Goal: Use online tool/utility: Utilize a website feature to perform a specific function

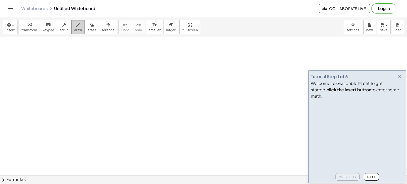
click at [74, 29] on span "draw" at bounding box center [78, 30] width 8 height 4
drag, startPoint x: 82, startPoint y: 32, endPoint x: 60, endPoint y: 47, distance: 26.8
click at [87, 32] on span "erase" at bounding box center [91, 30] width 9 height 4
drag, startPoint x: 43, startPoint y: 61, endPoint x: 79, endPoint y: 17, distance: 57.3
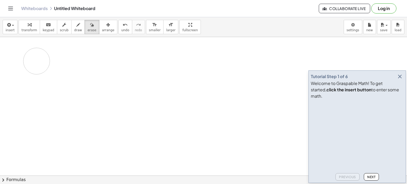
click at [76, 25] on icon "button" at bounding box center [78, 25] width 4 height 6
drag, startPoint x: 23, startPoint y: 57, endPoint x: 31, endPoint y: 57, distance: 7.9
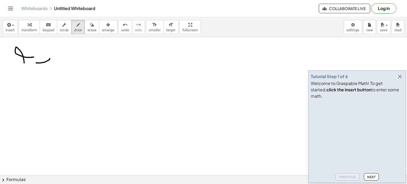
drag, startPoint x: 42, startPoint y: 55, endPoint x: 48, endPoint y: 68, distance: 13.9
drag, startPoint x: 85, startPoint y: 26, endPoint x: 69, endPoint y: 64, distance: 41.4
click at [90, 27] on icon "button" at bounding box center [92, 25] width 4 height 6
drag, startPoint x: 69, startPoint y: 64, endPoint x: 19, endPoint y: 50, distance: 51.5
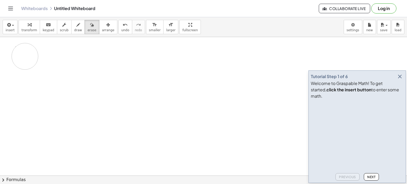
click at [76, 23] on icon "button" at bounding box center [78, 25] width 4 height 6
drag, startPoint x: 69, startPoint y: 64, endPoint x: 70, endPoint y: 68, distance: 4.0
drag, startPoint x: 78, startPoint y: 73, endPoint x: 86, endPoint y: 64, distance: 12.6
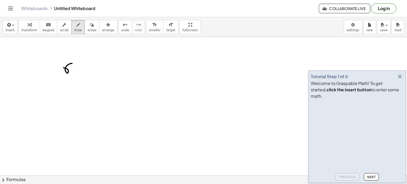
drag, startPoint x: 83, startPoint y: 68, endPoint x: 79, endPoint y: 63, distance: 6.4
drag, startPoint x: 91, startPoint y: 67, endPoint x: 95, endPoint y: 69, distance: 4.2
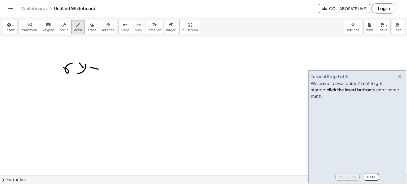
drag, startPoint x: 89, startPoint y: 69, endPoint x: 100, endPoint y: 71, distance: 10.5
drag, startPoint x: 103, startPoint y: 68, endPoint x: 109, endPoint y: 69, distance: 6.3
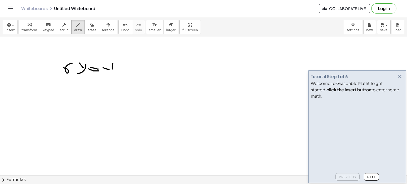
drag, startPoint x: 113, startPoint y: 63, endPoint x: 112, endPoint y: 70, distance: 6.9
drag, startPoint x: 112, startPoint y: 64, endPoint x: 116, endPoint y: 68, distance: 5.8
drag, startPoint x: 118, startPoint y: 71, endPoint x: 125, endPoint y: 65, distance: 9.1
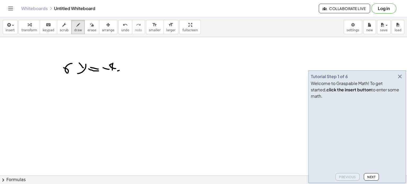
drag, startPoint x: 121, startPoint y: 65, endPoint x: 126, endPoint y: 70, distance: 7.1
drag, startPoint x: 133, startPoint y: 67, endPoint x: 139, endPoint y: 68, distance: 6.1
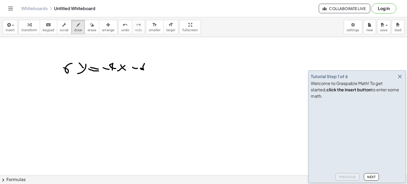
drag, startPoint x: 144, startPoint y: 63, endPoint x: 145, endPoint y: 67, distance: 4.0
drag, startPoint x: 145, startPoint y: 64, endPoint x: 142, endPoint y: 68, distance: 4.6
drag, startPoint x: 151, startPoint y: 66, endPoint x: 147, endPoint y: 67, distance: 4.1
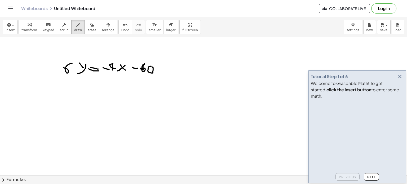
drag, startPoint x: 59, startPoint y: 76, endPoint x: 85, endPoint y: 67, distance: 28.1
drag, startPoint x: 140, startPoint y: 74, endPoint x: 166, endPoint y: 67, distance: 27.4
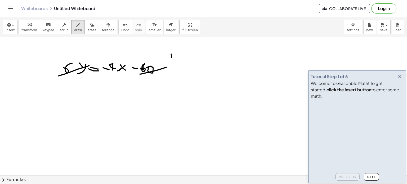
drag, startPoint x: 174, startPoint y: 53, endPoint x: 185, endPoint y: 54, distance: 11.4
drag, startPoint x: 109, startPoint y: 72, endPoint x: 120, endPoint y: 74, distance: 10.5
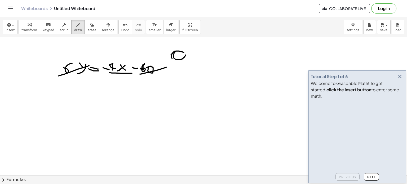
drag, startPoint x: 119, startPoint y: 77, endPoint x: 122, endPoint y: 84, distance: 7.4
drag, startPoint x: 78, startPoint y: 23, endPoint x: 81, endPoint y: 24, distance: 3.0
click at [85, 23] on button "erase" at bounding box center [92, 27] width 15 height 14
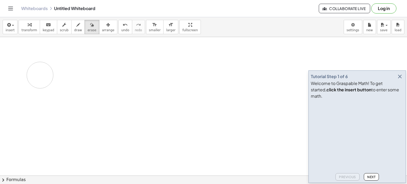
drag, startPoint x: 197, startPoint y: 56, endPoint x: 61, endPoint y: 36, distance: 137.8
click at [74, 23] on div "button" at bounding box center [78, 24] width 8 height 6
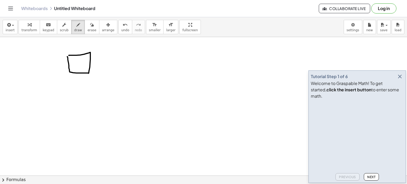
drag, startPoint x: 67, startPoint y: 56, endPoint x: 70, endPoint y: 50, distance: 7.0
click at [85, 24] on button "erase" at bounding box center [92, 27] width 15 height 14
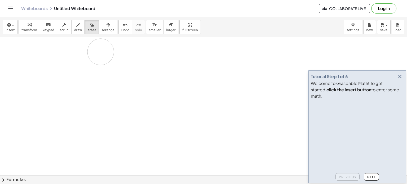
drag, startPoint x: 95, startPoint y: 68, endPoint x: 82, endPoint y: 48, distance: 23.9
drag, startPoint x: 61, startPoint y: 18, endPoint x: 76, endPoint y: 27, distance: 17.1
click at [62, 19] on div "insert select one: Math Expression Function Text Youtube Video Graphing Geometr…" at bounding box center [203, 27] width 407 height 20
click at [76, 27] on button "draw" at bounding box center [78, 27] width 14 height 14
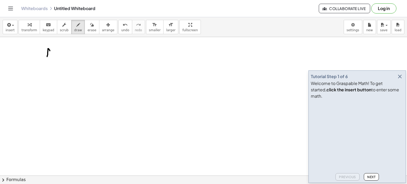
drag, startPoint x: 47, startPoint y: 56, endPoint x: 51, endPoint y: 52, distance: 6.4
click at [87, 28] on span "erase" at bounding box center [91, 30] width 9 height 4
click at [46, 22] on icon "keyboard" at bounding box center [48, 25] width 5 height 6
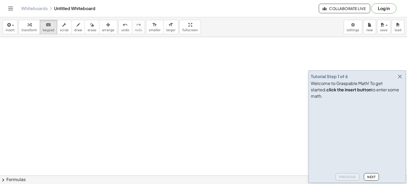
drag, startPoint x: 54, startPoint y: 57, endPoint x: 50, endPoint y: 52, distance: 6.0
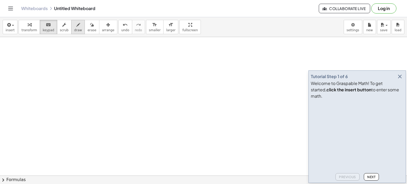
drag, startPoint x: 65, startPoint y: 27, endPoint x: 74, endPoint y: 26, distance: 9.9
click at [65, 27] on div "transform keyboard keypad scrub draw erase arrange" at bounding box center [68, 27] width 99 height 14
click at [74, 26] on div "button" at bounding box center [78, 24] width 8 height 6
drag, startPoint x: 154, startPoint y: 26, endPoint x: 150, endPoint y: 28, distance: 4.2
click at [163, 27] on button "format_size larger" at bounding box center [170, 27] width 15 height 14
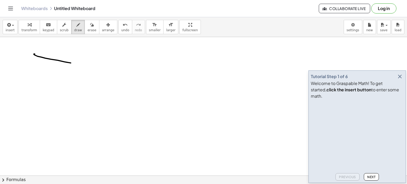
drag, startPoint x: 34, startPoint y: 54, endPoint x: 86, endPoint y: 66, distance: 53.9
click at [166, 28] on span "larger" at bounding box center [170, 30] width 9 height 4
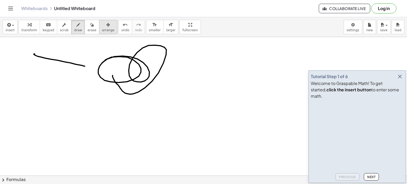
drag, startPoint x: 113, startPoint y: 75, endPoint x: 90, endPoint y: 34, distance: 47.2
click at [163, 23] on button "format_size larger" at bounding box center [170, 27] width 15 height 14
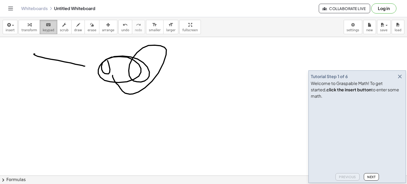
click at [47, 28] on span "keypad" at bounding box center [49, 30] width 12 height 4
drag, startPoint x: 114, startPoint y: 85, endPoint x: 112, endPoint y: 70, distance: 15.2
click at [87, 29] on span "erase" at bounding box center [91, 30] width 9 height 4
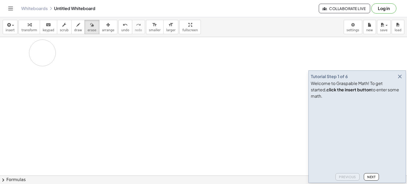
drag, startPoint x: 155, startPoint y: 81, endPoint x: 50, endPoint y: 47, distance: 110.4
click at [118, 23] on button "undo undo" at bounding box center [125, 27] width 14 height 14
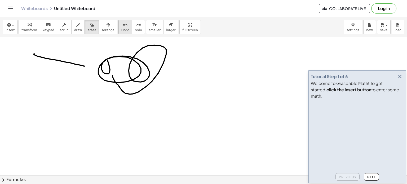
click at [118, 23] on button "undo undo" at bounding box center [125, 27] width 14 height 14
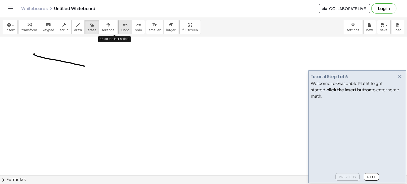
click at [118, 24] on button "undo undo" at bounding box center [125, 27] width 14 height 14
click at [121, 24] on div "undo" at bounding box center [125, 24] width 8 height 6
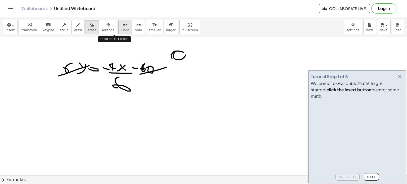
click at [121, 24] on div "undo" at bounding box center [125, 24] width 8 height 6
click at [136, 22] on icon "redo" at bounding box center [138, 25] width 5 height 6
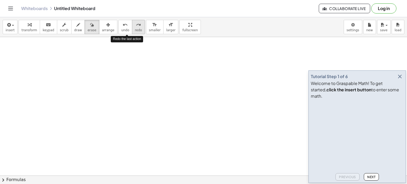
click at [136, 22] on icon "redo" at bounding box center [138, 25] width 5 height 6
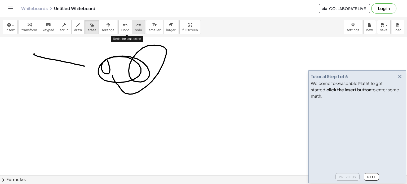
click at [136, 22] on icon "redo" at bounding box center [138, 25] width 5 height 6
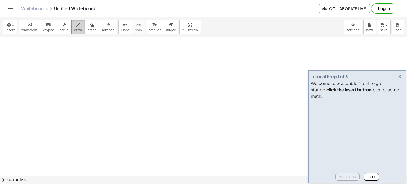
click at [74, 28] on span "draw" at bounding box center [78, 30] width 8 height 4
click at [62, 28] on span "scrub" at bounding box center [64, 30] width 9 height 4
drag, startPoint x: 69, startPoint y: 68, endPoint x: 80, endPoint y: 92, distance: 26.3
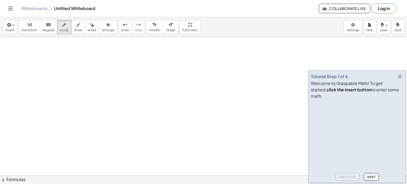
click at [74, 25] on div "button" at bounding box center [78, 24] width 8 height 6
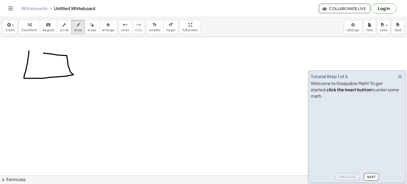
drag, startPoint x: 26, startPoint y: 67, endPoint x: 7, endPoint y: 48, distance: 27.0
click at [28, 33] on button "transform" at bounding box center [29, 27] width 21 height 14
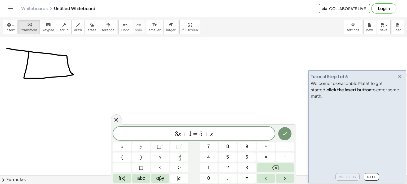
drag, startPoint x: 43, startPoint y: 54, endPoint x: 76, endPoint y: 70, distance: 37.3
click at [116, 117] on icon at bounding box center [116, 120] width 6 height 6
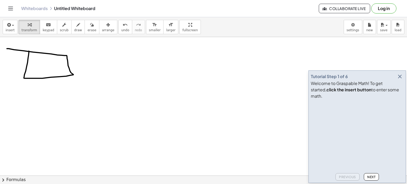
drag, startPoint x: 86, startPoint y: 29, endPoint x: 82, endPoint y: 41, distance: 12.2
click at [87, 30] on span "erase" at bounding box center [91, 30] width 9 height 4
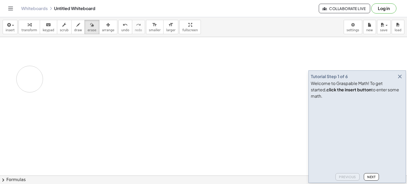
drag, startPoint x: 66, startPoint y: 85, endPoint x: 25, endPoint y: 42, distance: 58.5
drag, startPoint x: 17, startPoint y: 27, endPoint x: 20, endPoint y: 27, distance: 2.7
click at [19, 27] on button "transform" at bounding box center [29, 27] width 21 height 14
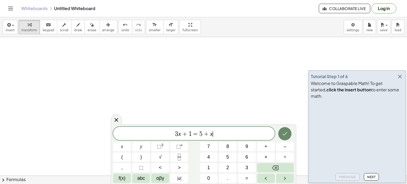
click at [285, 135] on icon "Done" at bounding box center [285, 134] width 6 height 6
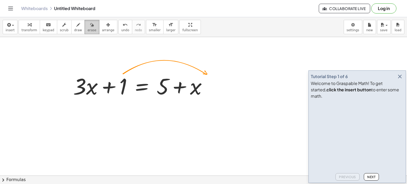
click at [87, 30] on span "erase" at bounding box center [91, 30] width 9 height 4
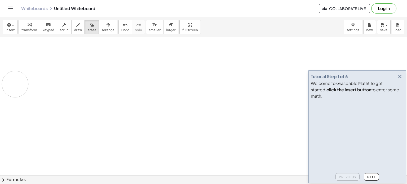
drag, startPoint x: 205, startPoint y: 81, endPoint x: 15, endPoint y: 78, distance: 189.2
drag, startPoint x: 216, startPoint y: 80, endPoint x: 81, endPoint y: 93, distance: 136.2
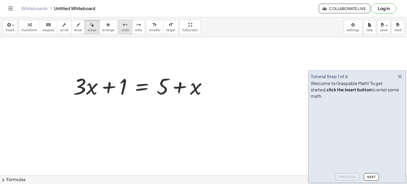
click at [123, 27] on icon "undo" at bounding box center [125, 25] width 5 height 6
click at [74, 28] on span "draw" at bounding box center [78, 30] width 8 height 4
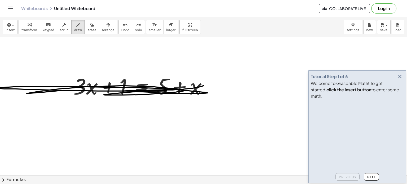
drag, startPoint x: 200, startPoint y: 87, endPoint x: 95, endPoint y: 60, distance: 109.0
click at [121, 29] on span "undo" at bounding box center [125, 30] width 8 height 4
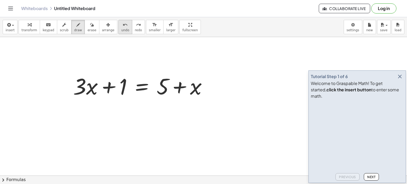
click at [121, 29] on span "undo" at bounding box center [125, 30] width 8 height 4
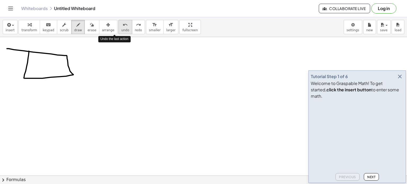
click at [121, 29] on span "undo" at bounding box center [125, 30] width 8 height 4
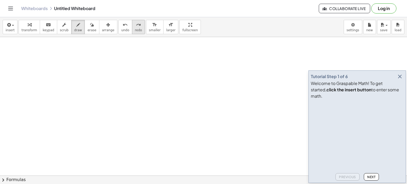
click at [132, 28] on button "redo redo" at bounding box center [138, 27] width 13 height 14
click at [30, 29] on span "transform" at bounding box center [29, 30] width 16 height 4
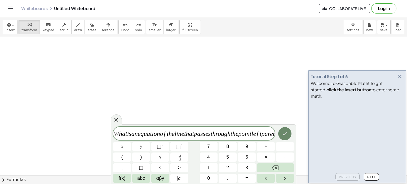
click at [284, 135] on icon "Done" at bounding box center [285, 134] width 6 height 6
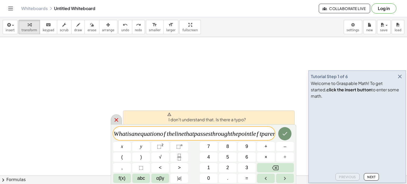
click at [119, 118] on icon at bounding box center [116, 120] width 6 height 6
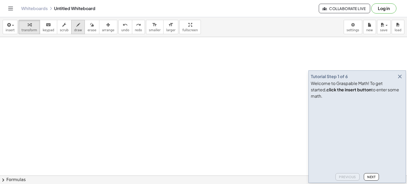
click at [74, 29] on span "draw" at bounding box center [78, 30] width 8 height 4
drag, startPoint x: 37, startPoint y: 47, endPoint x: 22, endPoint y: 58, distance: 18.2
drag, startPoint x: 57, startPoint y: 56, endPoint x: 64, endPoint y: 56, distance: 6.7
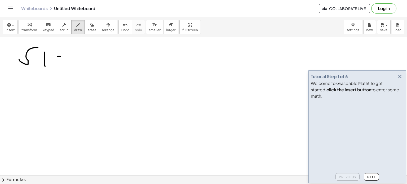
drag, startPoint x: 71, startPoint y: 67, endPoint x: 79, endPoint y: 58, distance: 12.3
drag, startPoint x: 95, startPoint y: 60, endPoint x: 107, endPoint y: 67, distance: 13.7
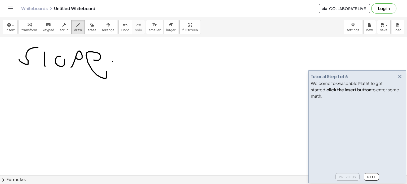
drag, startPoint x: 113, startPoint y: 61, endPoint x: 114, endPoint y: 65, distance: 3.9
drag, startPoint x: 114, startPoint y: 65, endPoint x: 125, endPoint y: 67, distance: 10.8
drag, startPoint x: 156, startPoint y: 59, endPoint x: 155, endPoint y: 67, distance: 7.2
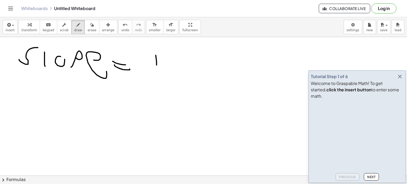
drag, startPoint x: 151, startPoint y: 67, endPoint x: 167, endPoint y: 69, distance: 16.9
drag, startPoint x: 156, startPoint y: 72, endPoint x: 167, endPoint y: 80, distance: 13.7
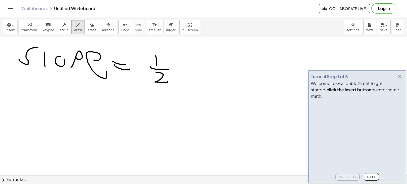
drag, startPoint x: 174, startPoint y: 72, endPoint x: 183, endPoint y: 63, distance: 13.5
drag, startPoint x: 185, startPoint y: 77, endPoint x: 181, endPoint y: 70, distance: 8.1
click at [62, 27] on icon "button" at bounding box center [64, 25] width 4 height 6
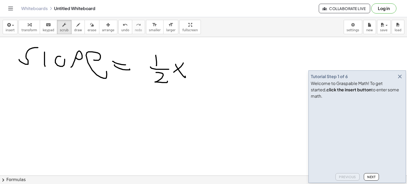
drag, startPoint x: 120, startPoint y: 110, endPoint x: 130, endPoint y: 109, distance: 10.6
click at [46, 26] on icon "keyboard" at bounding box center [48, 25] width 5 height 6
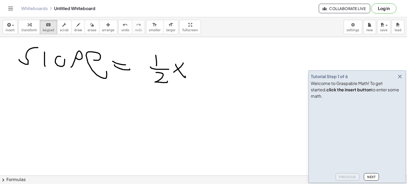
drag, startPoint x: 81, startPoint y: 63, endPoint x: 136, endPoint y: 58, distance: 55.3
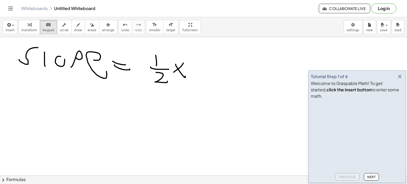
drag, startPoint x: 136, startPoint y: 58, endPoint x: 152, endPoint y: 65, distance: 18.0
drag, startPoint x: 16, startPoint y: 112, endPoint x: 85, endPoint y: 96, distance: 70.5
drag, startPoint x: 82, startPoint y: 95, endPoint x: 130, endPoint y: 123, distance: 55.6
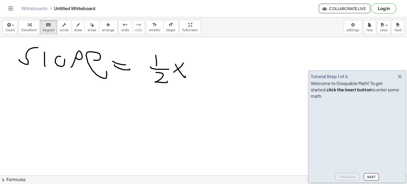
drag, startPoint x: 130, startPoint y: 123, endPoint x: 92, endPoint y: 111, distance: 39.5
drag, startPoint x: 98, startPoint y: 93, endPoint x: 65, endPoint y: 87, distance: 32.5
click at [76, 27] on icon "button" at bounding box center [78, 25] width 4 height 6
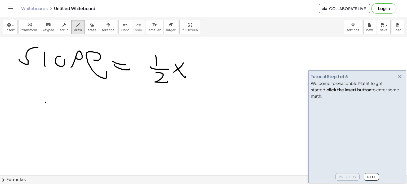
drag, startPoint x: 46, startPoint y: 103, endPoint x: 55, endPoint y: 99, distance: 10.3
drag, startPoint x: 49, startPoint y: 100, endPoint x: 47, endPoint y: 97, distance: 3.2
drag, startPoint x: 62, startPoint y: 98, endPoint x: 70, endPoint y: 98, distance: 7.9
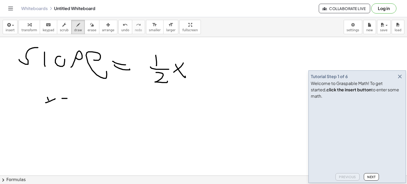
drag, startPoint x: 63, startPoint y: 100, endPoint x: 70, endPoint y: 100, distance: 7.2
drag, startPoint x: 78, startPoint y: 94, endPoint x: 77, endPoint y: 99, distance: 5.4
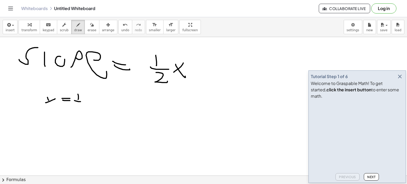
drag, startPoint x: 74, startPoint y: 100, endPoint x: 81, endPoint y: 101, distance: 6.2
drag, startPoint x: 76, startPoint y: 104, endPoint x: 83, endPoint y: 108, distance: 7.9
drag, startPoint x: 83, startPoint y: 104, endPoint x: 89, endPoint y: 100, distance: 6.4
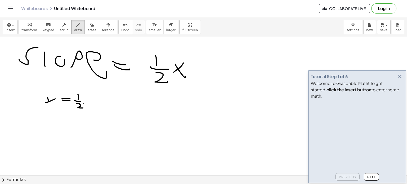
drag, startPoint x: 85, startPoint y: 100, endPoint x: 90, endPoint y: 104, distance: 6.6
drag, startPoint x: 92, startPoint y: 102, endPoint x: 99, endPoint y: 103, distance: 7.8
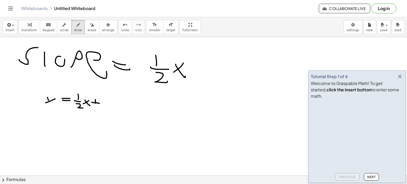
drag, startPoint x: 95, startPoint y: 99, endPoint x: 96, endPoint y: 103, distance: 3.7
drag, startPoint x: 95, startPoint y: 100, endPoint x: 95, endPoint y: 105, distance: 5.6
drag
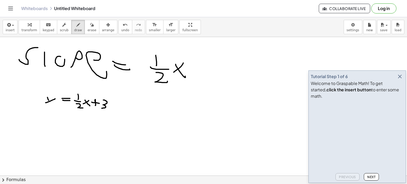
click at [87, 32] on span "erase" at bounding box center [91, 30] width 9 height 4
click at [71, 29] on button "draw" at bounding box center [78, 27] width 14 height 14
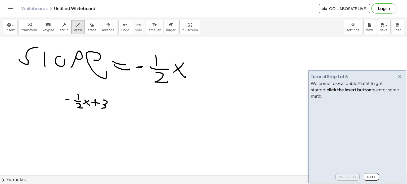
drag, startPoint x: 69, startPoint y: 99, endPoint x: 65, endPoint y: 99, distance: 3.7
drag, startPoint x: 55, startPoint y: 97, endPoint x: 61, endPoint y: 98, distance: 6.0
drag, startPoint x: 54, startPoint y: 101, endPoint x: 60, endPoint y: 102, distance: 6.4
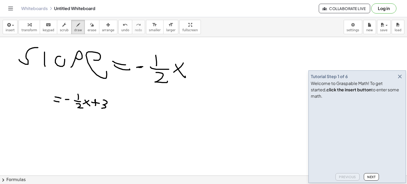
drag, startPoint x: 47, startPoint y: 97, endPoint x: 51, endPoint y: 95, distance: 5.0
drag, startPoint x: 47, startPoint y: 96, endPoint x: 45, endPoint y: 94, distance: 2.9
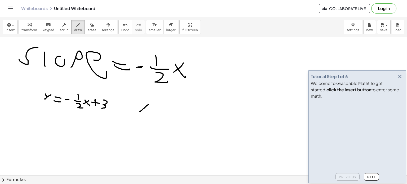
drag, startPoint x: 140, startPoint y: 111, endPoint x: 148, endPoint y: 104, distance: 10.9
drag, startPoint x: 142, startPoint y: 107, endPoint x: 141, endPoint y: 104, distance: 3.9
drag, startPoint x: 151, startPoint y: 109, endPoint x: 157, endPoint y: 110, distance: 6.4
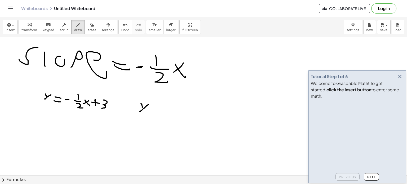
drag, startPoint x: 154, startPoint y: 106, endPoint x: 153, endPoint y: 111, distance: 4.8
drag, startPoint x: 166, startPoint y: 109, endPoint x: 169, endPoint y: 109, distance: 3.0
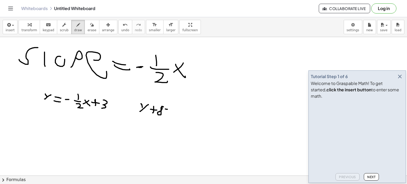
drag, startPoint x: 164, startPoint y: 111, endPoint x: 169, endPoint y: 112, distance: 5.1
drag, startPoint x: 172, startPoint y: 111, endPoint x: 178, endPoint y: 112, distance: 6.7
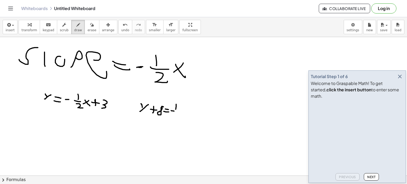
drag, startPoint x: 174, startPoint y: 114, endPoint x: 179, endPoint y: 116, distance: 5.3
drag, startPoint x: 185, startPoint y: 108, endPoint x: 185, endPoint y: 118, distance: 10.6
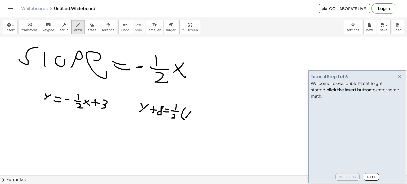
drag, startPoint x: 185, startPoint y: 118, endPoint x: 191, endPoint y: 111, distance: 8.7
drag, startPoint x: 187, startPoint y: 112, endPoint x: 191, endPoint y: 117, distance: 6.2
drag, startPoint x: 194, startPoint y: 114, endPoint x: 201, endPoint y: 114, distance: 6.6
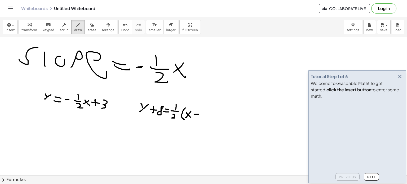
drag, startPoint x: 208, startPoint y: 111, endPoint x: 204, endPoint y: 115, distance: 6.2
drag, startPoint x: 212, startPoint y: 108, endPoint x: 211, endPoint y: 123, distance: 14.3
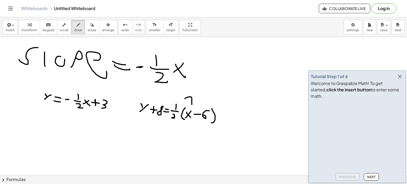
drag, startPoint x: 189, startPoint y: 97, endPoint x: 184, endPoint y: 102, distance: 7.7
drag, startPoint x: 181, startPoint y: 103, endPoint x: 202, endPoint y: 105, distance: 21.3
drag, startPoint x: 138, startPoint y: 131, endPoint x: 147, endPoint y: 123, distance: 11.8
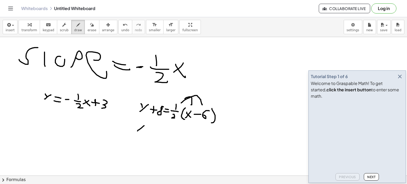
drag, startPoint x: 148, startPoint y: 128, endPoint x: 152, endPoint y: 128, distance: 4.0
drag, startPoint x: 151, startPoint y: 126, endPoint x: 151, endPoint y: 129, distance: 2.9
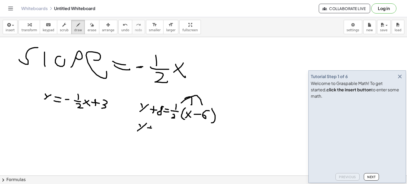
drag, startPoint x: 161, startPoint y: 128, endPoint x: 164, endPoint y: 129, distance: 3.2
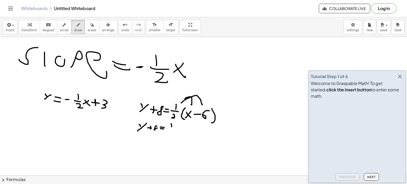
drag, startPoint x: 171, startPoint y: 123, endPoint x: 172, endPoint y: 127, distance: 3.2
drag, startPoint x: 169, startPoint y: 129, endPoint x: 175, endPoint y: 129, distance: 6.1
drag, startPoint x: 170, startPoint y: 132, endPoint x: 172, endPoint y: 135, distance: 4.6
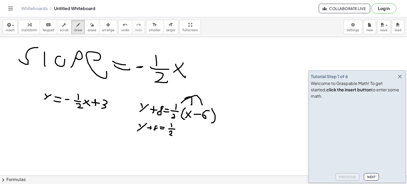
drag, startPoint x: 177, startPoint y: 131, endPoint x: 180, endPoint y: 129, distance: 4.3
drag, startPoint x: 178, startPoint y: 128, endPoint x: 179, endPoint y: 131, distance: 3.6
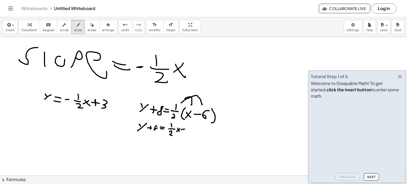
drag, startPoint x: 181, startPoint y: 130, endPoint x: 185, endPoint y: 129, distance: 3.5
drag, startPoint x: 188, startPoint y: 126, endPoint x: 187, endPoint y: 133, distance: 6.4
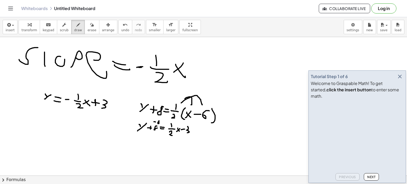
drag, startPoint x: 159, startPoint y: 121, endPoint x: 162, endPoint y: 123, distance: 3.4
drag, startPoint x: 140, startPoint y: 144, endPoint x: 148, endPoint y: 138, distance: 10.2
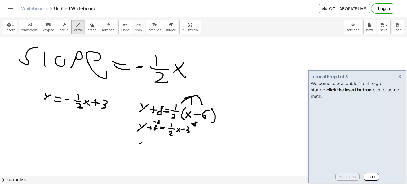
drag, startPoint x: 154, startPoint y: 139, endPoint x: 158, endPoint y: 140, distance: 3.9
drag, startPoint x: 148, startPoint y: 142, endPoint x: 156, endPoint y: 143, distance: 8.0
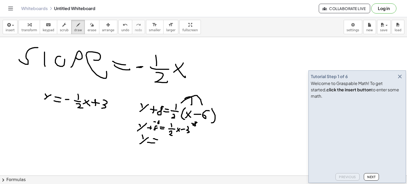
drag, startPoint x: 164, startPoint y: 143, endPoint x: 167, endPoint y: 147, distance: 4.7
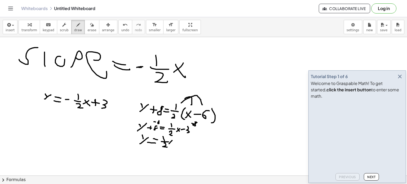
drag, startPoint x: 169, startPoint y: 144, endPoint x: 173, endPoint y: 140, distance: 4.7
drag, startPoint x: 169, startPoint y: 140, endPoint x: 171, endPoint y: 144, distance: 5.2
drag, startPoint x: 175, startPoint y: 142, endPoint x: 180, endPoint y: 142, distance: 4.8
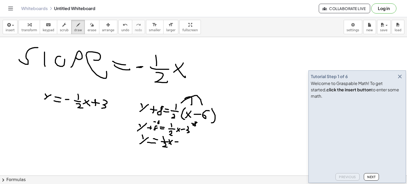
drag, startPoint x: 176, startPoint y: 140, endPoint x: 176, endPoint y: 144, distance: 4.0
drag, startPoint x: 187, startPoint y: 140, endPoint x: 183, endPoint y: 145, distance: 6.0
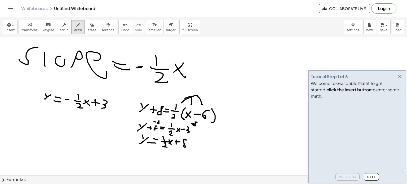
drag, startPoint x: 81, startPoint y: 27, endPoint x: 84, endPoint y: 36, distance: 9.5
click at [85, 28] on button "erase" at bounding box center [92, 27] width 15 height 14
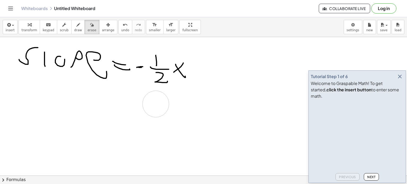
drag, startPoint x: 185, startPoint y: 135, endPoint x: 178, endPoint y: 89, distance: 47.4
drag, startPoint x: 178, startPoint y: 89, endPoint x: 148, endPoint y: 68, distance: 36.5
click at [74, 29] on span "draw" at bounding box center [78, 30] width 8 height 4
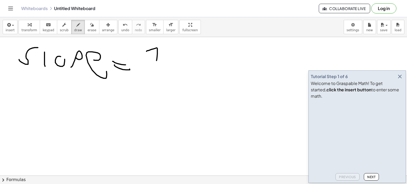
drag, startPoint x: 157, startPoint y: 60, endPoint x: 169, endPoint y: 54, distance: 13.6
drag, startPoint x: 147, startPoint y: 60, endPoint x: 166, endPoint y: 67, distance: 20.2
drag, startPoint x: 157, startPoint y: 66, endPoint x: 148, endPoint y: 75, distance: 13.1
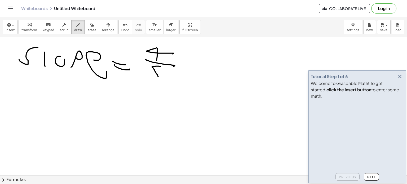
drag, startPoint x: 188, startPoint y: 67, endPoint x: 191, endPoint y: 65, distance: 2.8
drag, startPoint x: 183, startPoint y: 69, endPoint x: 194, endPoint y: 63, distance: 12.4
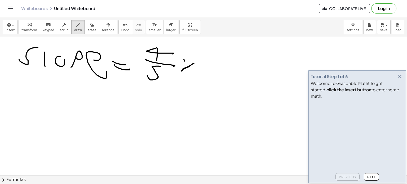
drag, startPoint x: 185, startPoint y: 61, endPoint x: 191, endPoint y: 68, distance: 9.6
drag, startPoint x: 68, startPoint y: 99, endPoint x: 71, endPoint y: 96, distance: 4.5
drag, startPoint x: 63, startPoint y: 98, endPoint x: 59, endPoint y: 92, distance: 6.9
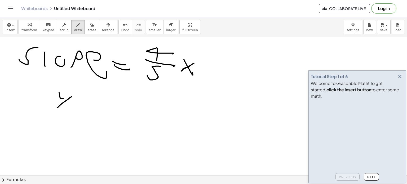
drag, startPoint x: 78, startPoint y: 104, endPoint x: 80, endPoint y: 94, distance: 10.2
drag, startPoint x: 90, startPoint y: 95, endPoint x: 98, endPoint y: 113, distance: 19.7
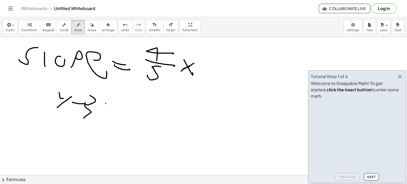
drag, startPoint x: 106, startPoint y: 103, endPoint x: 111, endPoint y: 104, distance: 5.1
drag, startPoint x: 106, startPoint y: 105, endPoint x: 113, endPoint y: 99, distance: 9.6
drag, startPoint x: 129, startPoint y: 100, endPoint x: 132, endPoint y: 98, distance: 3.7
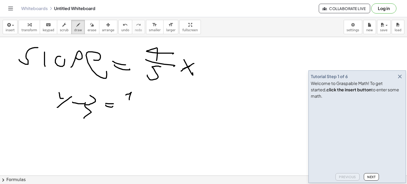
drag, startPoint x: 126, startPoint y: 101, endPoint x: 135, endPoint y: 104, distance: 9.8
drag, startPoint x: 132, startPoint y: 106, endPoint x: 128, endPoint y: 111, distance: 5.9
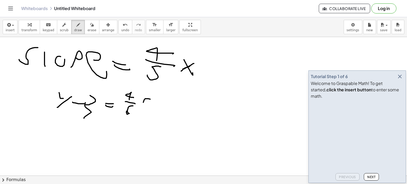
drag, startPoint x: 148, startPoint y: 99, endPoint x: 153, endPoint y: 110, distance: 12.5
drag, startPoint x: 151, startPoint y: 112, endPoint x: 159, endPoint y: 105, distance: 11.1
drag, startPoint x: 154, startPoint y: 105, endPoint x: 159, endPoint y: 109, distance: 6.1
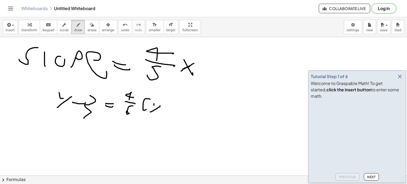
drag, startPoint x: 166, startPoint y: 107, endPoint x: 173, endPoint y: 109, distance: 6.8
drag, startPoint x: 171, startPoint y: 104, endPoint x: 172, endPoint y: 108, distance: 4.6
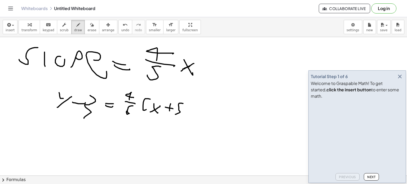
drag, startPoint x: 183, startPoint y: 103, endPoint x: 180, endPoint y: 110, distance: 7.1
drag, startPoint x: 190, startPoint y: 104, endPoint x: 190, endPoint y: 115, distance: 11.4
drag, startPoint x: 146, startPoint y: 89, endPoint x: 153, endPoint y: 97, distance: 10.9
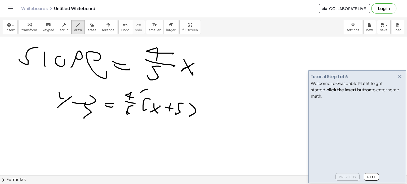
drag, startPoint x: 173, startPoint y: 89, endPoint x: 186, endPoint y: 97, distance: 15.5
drag, startPoint x: 59, startPoint y: 138, endPoint x: 82, endPoint y: 127, distance: 25.6
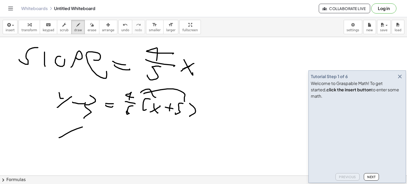
drag, startPoint x: 67, startPoint y: 126, endPoint x: 67, endPoint y: 123, distance: 2.9
drag, startPoint x: 80, startPoint y: 132, endPoint x: 86, endPoint y: 135, distance: 6.9
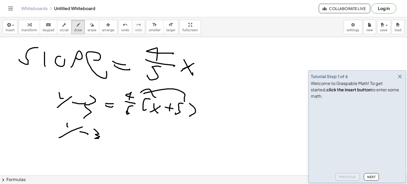
drag, startPoint x: 123, startPoint y: 133, endPoint x: 123, endPoint y: 130, distance: 3.2
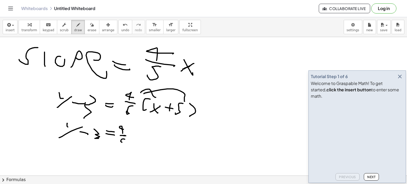
drag, startPoint x: 125, startPoint y: 139, endPoint x: 119, endPoint y: 143, distance: 7.1
drag, startPoint x: 131, startPoint y: 138, endPoint x: 138, endPoint y: 134, distance: 7.3
drag, startPoint x: 132, startPoint y: 132, endPoint x: 135, endPoint y: 139, distance: 7.0
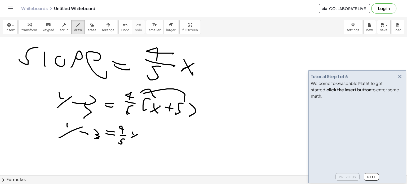
drag, startPoint x: 140, startPoint y: 136, endPoint x: 145, endPoint y: 136, distance: 4.8
drag, startPoint x: 144, startPoint y: 134, endPoint x: 143, endPoint y: 137, distance: 3.5
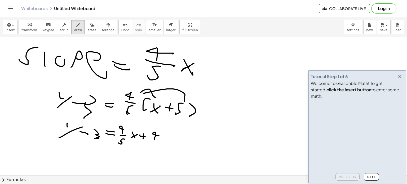
drag, startPoint x: 154, startPoint y: 140, endPoint x: 162, endPoint y: 136, distance: 8.3
drag, startPoint x: 93, startPoint y: 118, endPoint x: 99, endPoint y: 120, distance: 5.6
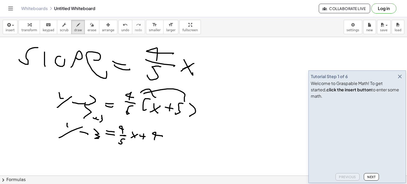
drag, startPoint x: 102, startPoint y: 117, endPoint x: 107, endPoint y: 121, distance: 6.3
drag, startPoint x: 163, startPoint y: 121, endPoint x: 162, endPoint y: 124, distance: 3.0
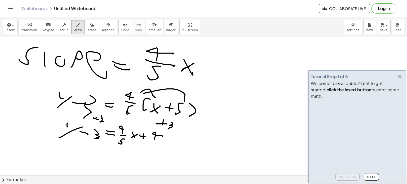
drag, startPoint x: 172, startPoint y: 123, endPoint x: 168, endPoint y: 129, distance: 7.3
drag, startPoint x: 77, startPoint y: 154, endPoint x: 83, endPoint y: 147, distance: 9.2
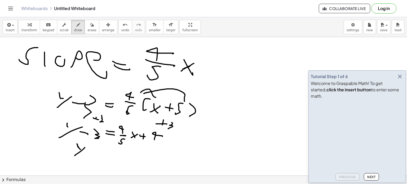
drag, startPoint x: 77, startPoint y: 145, endPoint x: 81, endPoint y: 149, distance: 5.5
drag, startPoint x: 94, startPoint y: 152, endPoint x: 89, endPoint y: 153, distance: 5.1
drag, startPoint x: 88, startPoint y: 153, endPoint x: 96, endPoint y: 154, distance: 8.0
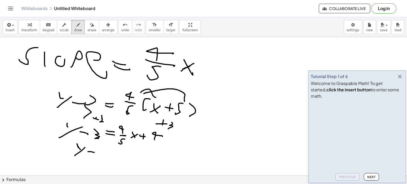
drag, startPoint x: 111, startPoint y: 153, endPoint x: 108, endPoint y: 152, distance: 3.2
drag, startPoint x: 105, startPoint y: 152, endPoint x: 102, endPoint y: 157, distance: 5.1
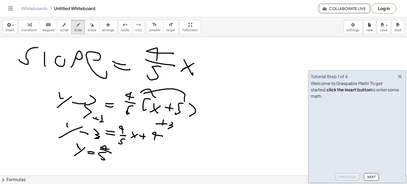
drag, startPoint x: 123, startPoint y: 154, endPoint x: 132, endPoint y: 154, distance: 8.7
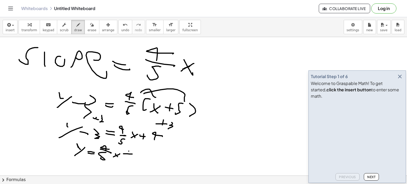
drag, startPoint x: 129, startPoint y: 151, endPoint x: 127, endPoint y: 158, distance: 6.8
